Goal: Task Accomplishment & Management: Manage account settings

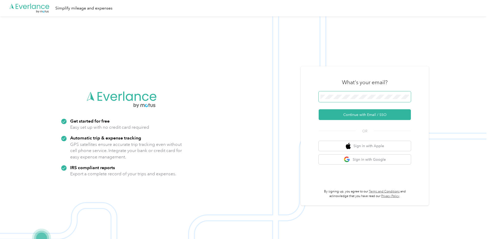
click at [356, 99] on span at bounding box center [364, 96] width 92 height 11
click at [369, 117] on button "Continue with Email / SSO" at bounding box center [364, 114] width 92 height 11
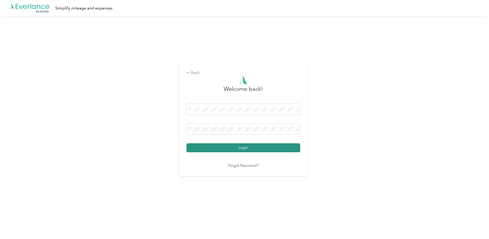
click at [243, 148] on button "Login" at bounding box center [243, 147] width 114 height 9
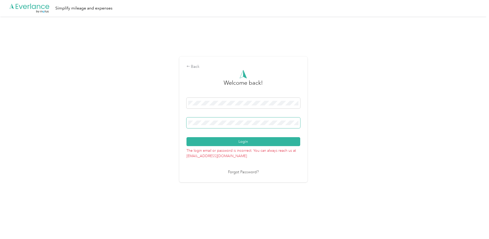
click at [178, 123] on div "Back Welcome back! Login The login email or password is incorrect. You can alwa…" at bounding box center [243, 121] width 486 height 210
click at [229, 141] on button "Login" at bounding box center [243, 141] width 114 height 9
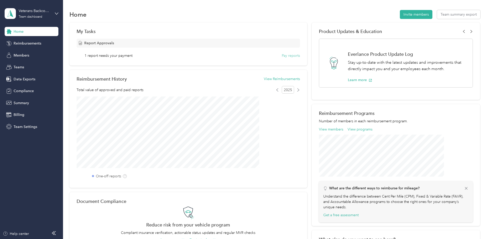
click at [282, 54] on button "Pay reports" at bounding box center [291, 55] width 18 height 5
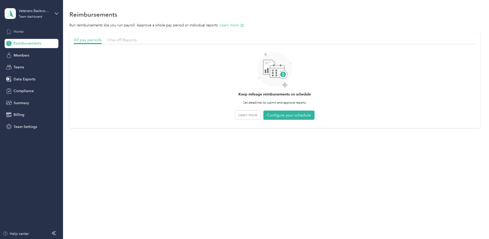
click at [24, 28] on div "Home" at bounding box center [32, 31] width 54 height 9
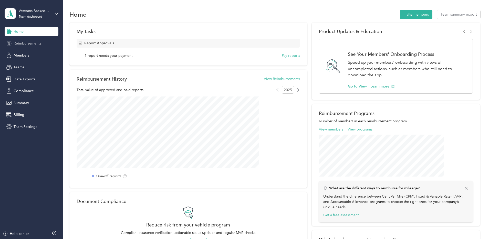
click at [34, 46] on span "Reimbursements" at bounding box center [28, 43] width 28 height 5
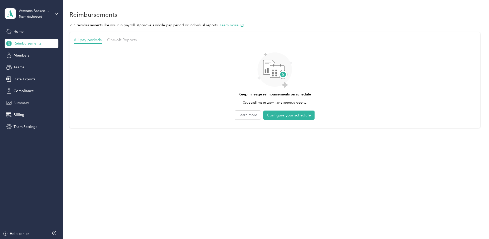
click at [23, 106] on div "Summary" at bounding box center [32, 102] width 54 height 9
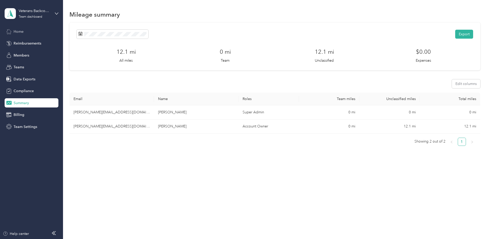
click at [17, 32] on span "Home" at bounding box center [19, 31] width 10 height 5
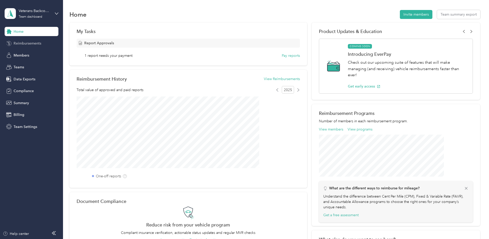
click at [25, 45] on span "Reimbursements" at bounding box center [28, 43] width 28 height 5
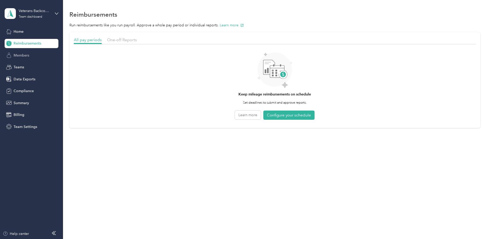
click at [23, 55] on span "Members" at bounding box center [22, 55] width 16 height 5
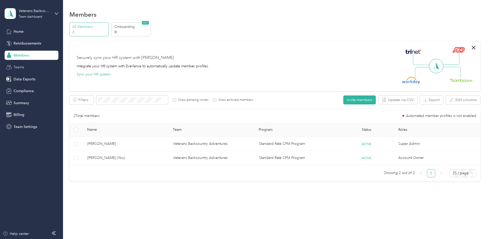
click at [22, 68] on span "Teams" at bounding box center [19, 67] width 10 height 5
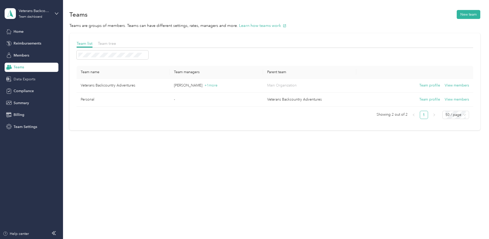
click at [20, 77] on span "Data Exports" at bounding box center [25, 79] width 22 height 5
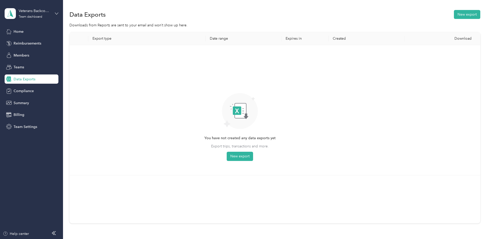
click at [57, 13] on icon at bounding box center [57, 14] width 4 height 4
click at [35, 51] on div "Personal dashboard" at bounding box center [25, 53] width 32 height 5
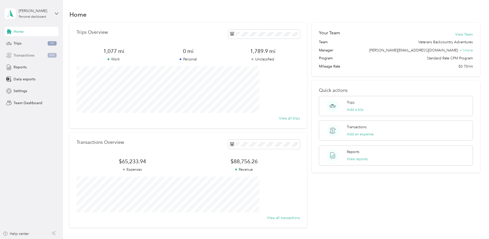
click at [29, 53] on span "Transactions" at bounding box center [24, 55] width 21 height 5
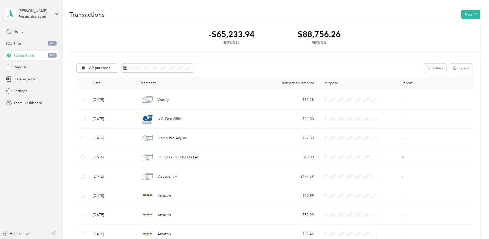
click at [110, 67] on span "All purposes" at bounding box center [99, 68] width 21 height 4
click at [461, 17] on button "New" at bounding box center [470, 14] width 19 height 9
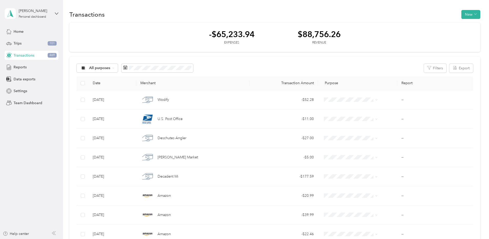
click at [449, 67] on button "Export" at bounding box center [461, 68] width 24 height 9
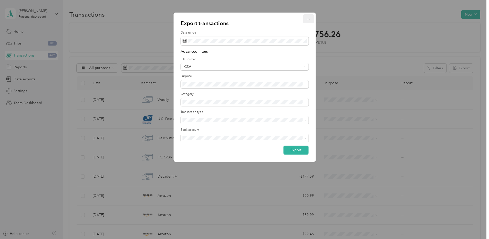
click at [309, 20] on icon "button" at bounding box center [308, 19] width 4 height 4
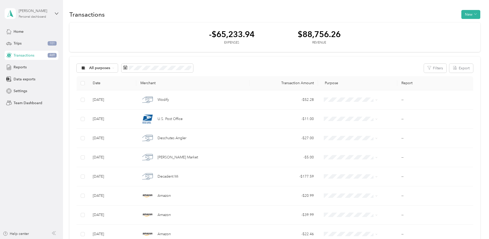
click at [50, 14] on div "John Messenger Personal dashboard" at bounding box center [35, 13] width 32 height 10
click at [24, 92] on span "Settings" at bounding box center [21, 90] width 14 height 5
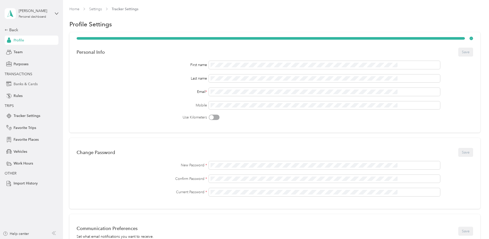
click at [33, 83] on span "Banks & Cards" at bounding box center [26, 83] width 24 height 5
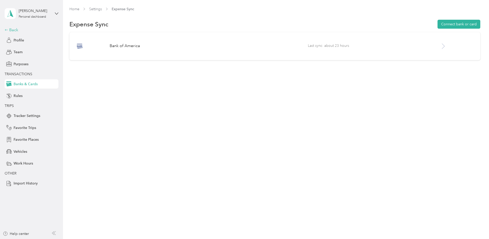
click at [6, 30] on icon at bounding box center [7, 30] width 4 height 4
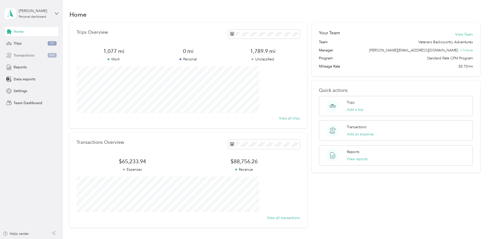
click at [27, 57] on span "Transactions" at bounding box center [24, 55] width 21 height 5
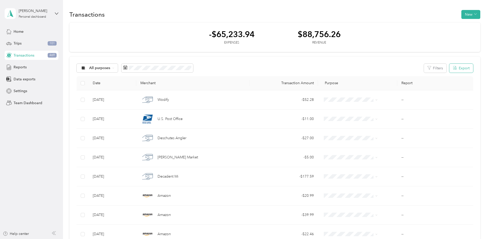
click at [449, 68] on button "Export" at bounding box center [461, 68] width 24 height 9
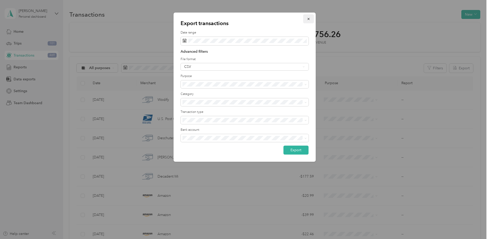
click at [309, 20] on icon "button" at bounding box center [308, 19] width 4 height 4
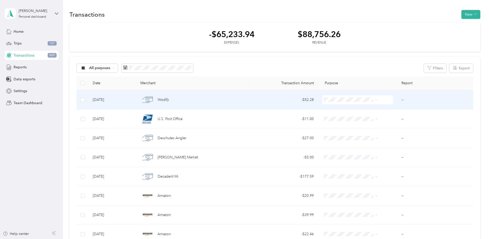
click at [217, 100] on div "Wodify" at bounding box center [192, 99] width 105 height 11
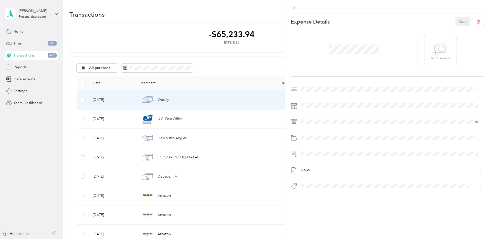
click at [440, 202] on div "Expense Details Save + Add receipt None" at bounding box center [387, 113] width 204 height 198
click at [42, 126] on div "This expense cannot be edited because it is either under review, approved, or p…" at bounding box center [244, 119] width 489 height 239
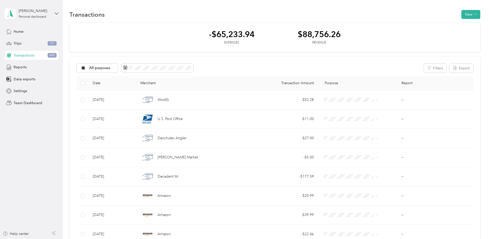
click at [61, 143] on aside "John Messenger Personal dashboard Home Trips 101 Transactions 469 Reports Data …" at bounding box center [31, 119] width 63 height 239
click at [14, 85] on div "Home Trips 101 Transactions 469 Reports Data exports Settings Team Dashboard" at bounding box center [32, 67] width 54 height 81
click at [16, 89] on span "Settings" at bounding box center [21, 90] width 14 height 5
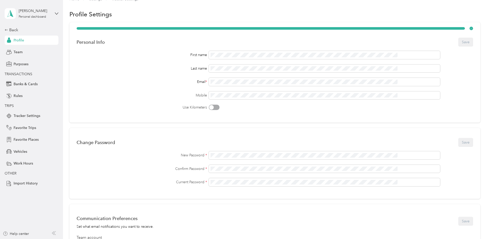
scroll to position [10, 0]
click at [28, 82] on span "Banks & Cards" at bounding box center [26, 83] width 24 height 5
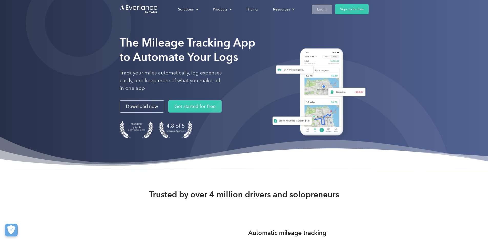
click at [326, 7] on div "Login" at bounding box center [321, 9] width 9 height 6
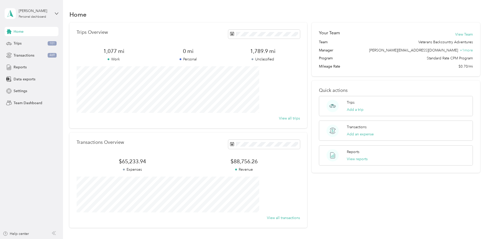
click at [56, 174] on aside "John Messenger Personal dashboard Home Trips 101 Transactions 469 Reports Data …" at bounding box center [31, 119] width 63 height 239
click at [23, 91] on span "Settings" at bounding box center [21, 90] width 14 height 5
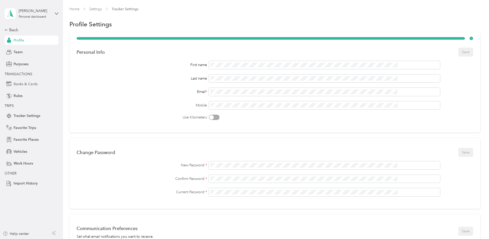
click at [26, 83] on span "Banks & Cards" at bounding box center [26, 83] width 24 height 5
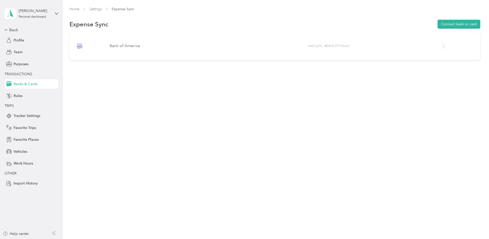
click at [440, 46] on icon at bounding box center [443, 46] width 6 height 6
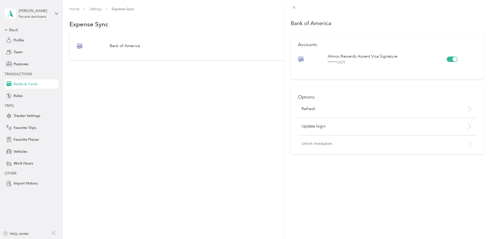
click at [324, 145] on p "Unlink Institution" at bounding box center [373, 144] width 145 height 6
click at [366, 129] on button "Unlink" at bounding box center [371, 130] width 18 height 9
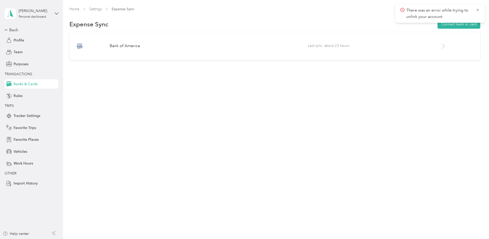
click at [365, 130] on div "Home Settings Expense Sync Expense Sync Connect bank or card Bank of America La…" at bounding box center [274, 119] width 423 height 239
click at [479, 8] on icon at bounding box center [477, 10] width 4 height 5
click at [437, 22] on button "Connect bank or card" at bounding box center [458, 24] width 43 height 9
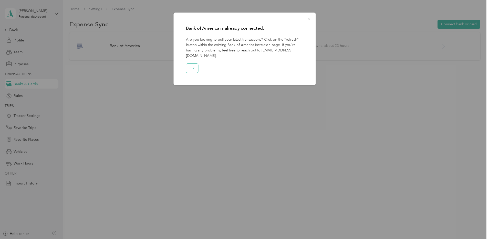
click at [192, 64] on button "Ok" at bounding box center [192, 68] width 12 height 9
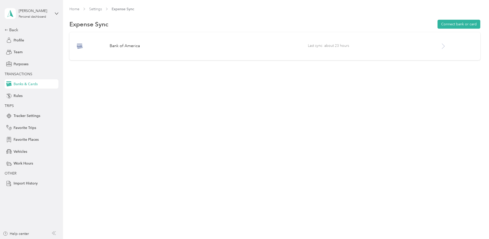
click at [412, 50] on div "Bank of America Last sync: about 23 hours" at bounding box center [274, 46] width 411 height 28
click at [440, 46] on icon at bounding box center [443, 46] width 6 height 6
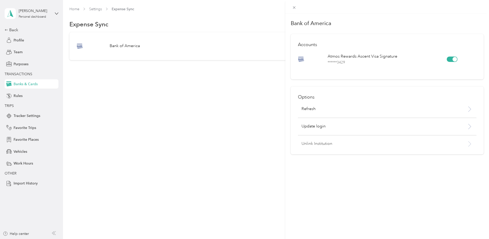
click at [326, 143] on p "Unlink Institution" at bounding box center [373, 144] width 145 height 6
click at [370, 130] on button "Unlink" at bounding box center [371, 130] width 18 height 9
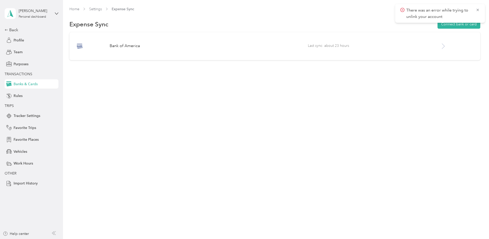
click at [370, 130] on div "Home Settings Expense Sync Expense Sync Connect bank or card Bank of America La…" at bounding box center [274, 119] width 423 height 239
click at [440, 48] on div at bounding box center [456, 46] width 33 height 6
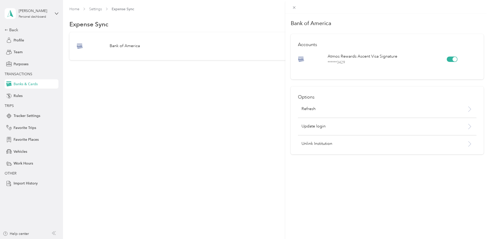
click at [452, 59] on div at bounding box center [454, 59] width 5 height 5
click at [340, 185] on div "Bank of America Accounts Atmos Rewards Ascent Visa Signature ****** 3429 Option…" at bounding box center [387, 133] width 204 height 239
click at [216, 137] on div "Bank of America Accounts Atmos Rewards Ascent Visa Signature ****** 3429 Option…" at bounding box center [244, 119] width 489 height 239
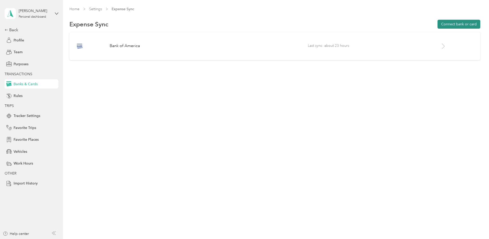
click at [437, 25] on button "Connect bank or card" at bounding box center [458, 24] width 43 height 9
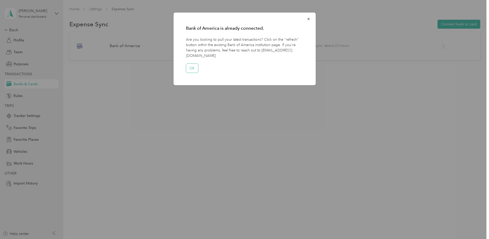
click at [195, 66] on button "Ok" at bounding box center [192, 68] width 12 height 9
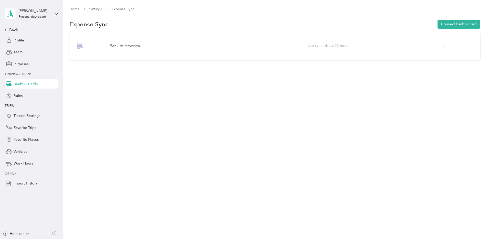
click at [352, 46] on span "Last sync: about 23 hours" at bounding box center [374, 46] width 132 height 6
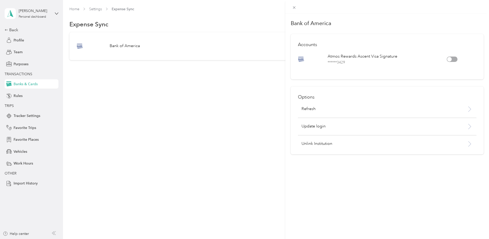
click at [249, 143] on div "Bank of America Accounts Atmos Rewards Ascent Visa Signature ****** 3429 Option…" at bounding box center [244, 119] width 489 height 239
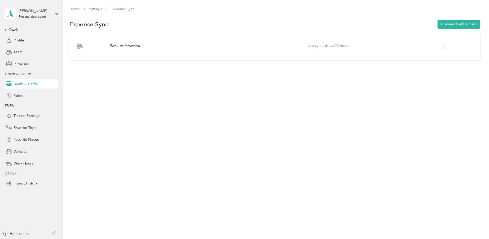
click at [18, 94] on span "Rules" at bounding box center [18, 95] width 9 height 5
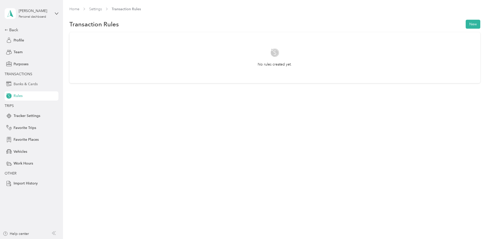
click at [28, 83] on span "Banks & Cards" at bounding box center [26, 83] width 24 height 5
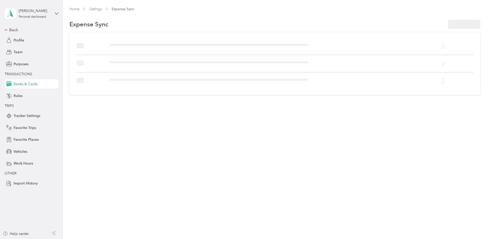
click at [349, 145] on div "Home Settings Expense Sync Expense Sync" at bounding box center [274, 119] width 423 height 239
click at [396, 49] on span "Last sync: about 24 hours" at bounding box center [374, 46] width 132 height 6
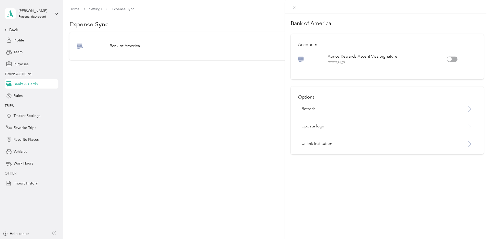
click at [453, 130] on div "Update login" at bounding box center [387, 129] width 178 height 12
click at [185, 140] on div "Bank of America Accounts Atmos Rewards Ascent Visa Signature ****** 3429 Option…" at bounding box center [244, 119] width 489 height 239
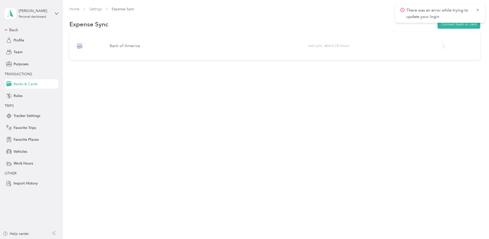
click at [440, 48] on icon at bounding box center [443, 46] width 6 height 6
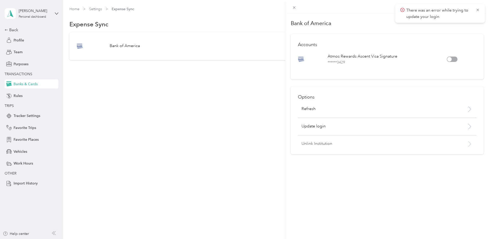
click at [426, 142] on p "Unlink Institution" at bounding box center [373, 144] width 145 height 6
click at [366, 131] on button "Unlink" at bounding box center [371, 130] width 18 height 9
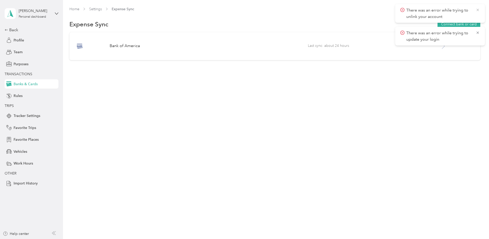
click at [476, 9] on icon at bounding box center [477, 10] width 4 height 5
click at [478, 10] on icon at bounding box center [477, 10] width 4 height 5
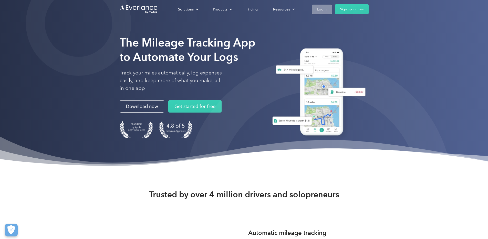
click at [326, 12] on div "Login" at bounding box center [321, 9] width 9 height 6
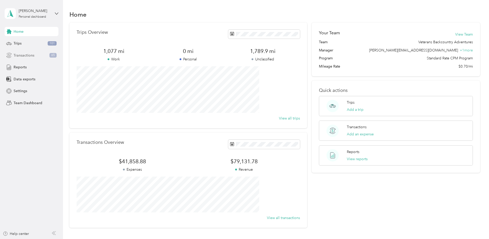
click at [32, 55] on span "Transactions" at bounding box center [24, 55] width 21 height 5
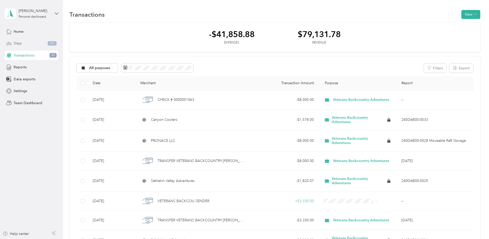
click at [28, 45] on div "Trips 101" at bounding box center [32, 43] width 54 height 9
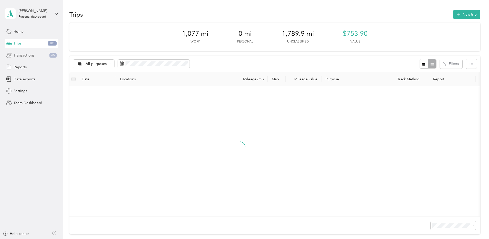
click at [32, 54] on span "Transactions" at bounding box center [24, 55] width 21 height 5
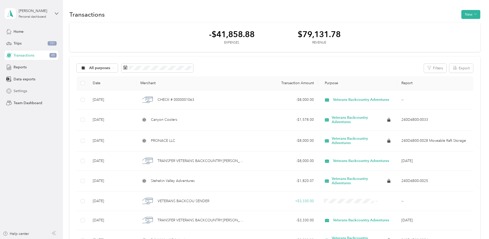
click at [22, 89] on span "Settings" at bounding box center [21, 90] width 14 height 5
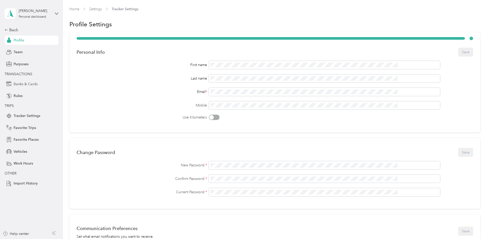
click at [38, 85] on div "Banks & Cards" at bounding box center [32, 83] width 54 height 9
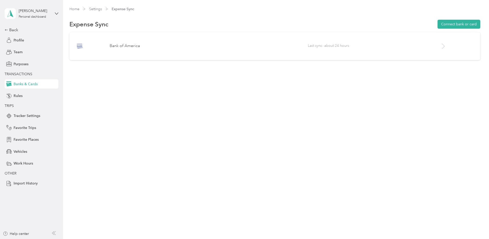
click at [440, 49] on div at bounding box center [456, 46] width 33 height 6
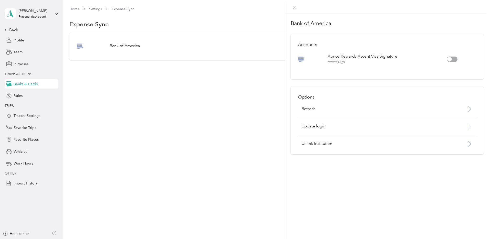
click at [311, 147] on div "Options Refresh Update login Unlink Institution" at bounding box center [387, 121] width 193 height 68
click at [315, 143] on p "Unlink Institution" at bounding box center [373, 144] width 145 height 6
click at [368, 129] on button "Unlink" at bounding box center [371, 130] width 18 height 9
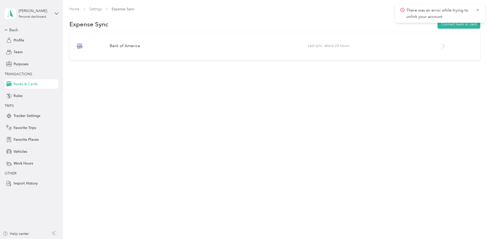
click at [292, 173] on div "Home Settings Expense Sync Expense Sync Connect bank or card Bank of America La…" at bounding box center [274, 119] width 423 height 239
